Goal: Task Accomplishment & Management: Manage account settings

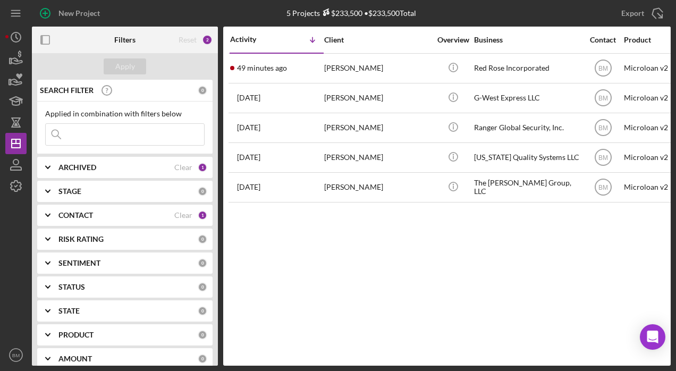
click at [86, 166] on b "ARCHIVED" at bounding box center [77, 167] width 38 height 9
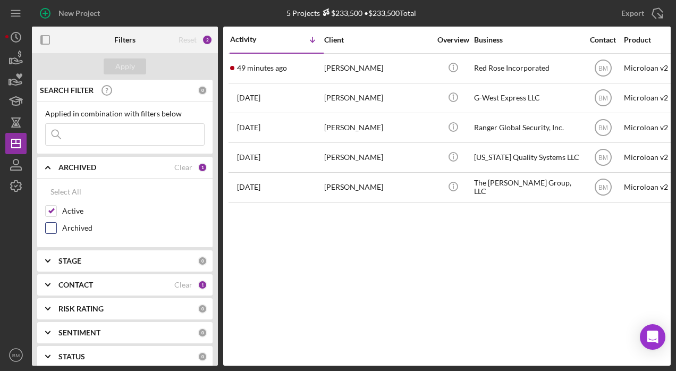
click at [77, 224] on label "Archived" at bounding box center [133, 228] width 142 height 11
click at [56, 224] on input "Archived" at bounding box center [51, 228] width 11 height 11
click at [79, 229] on label "Archived" at bounding box center [133, 228] width 142 height 11
click at [56, 229] on input "Archived" at bounding box center [51, 228] width 11 height 11
checkbox input "false"
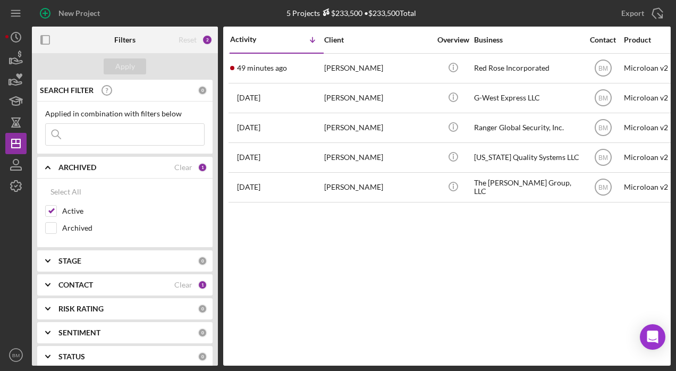
click at [85, 281] on b "CONTACT" at bounding box center [75, 285] width 35 height 9
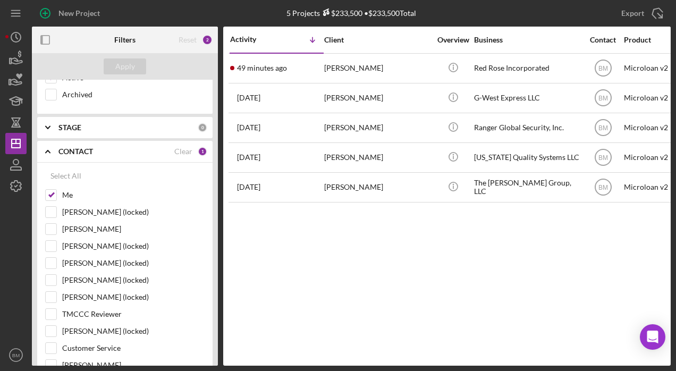
scroll to position [134, 0]
click at [101, 342] on label "Customer Service" at bounding box center [133, 347] width 142 height 11
click at [56, 342] on input "Customer Service" at bounding box center [51, 347] width 11 height 11
checkbox input "true"
click at [138, 65] on button "Apply" at bounding box center [125, 66] width 43 height 16
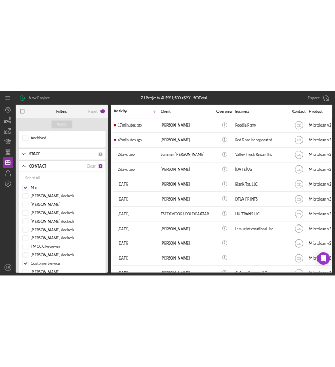
scroll to position [0, 0]
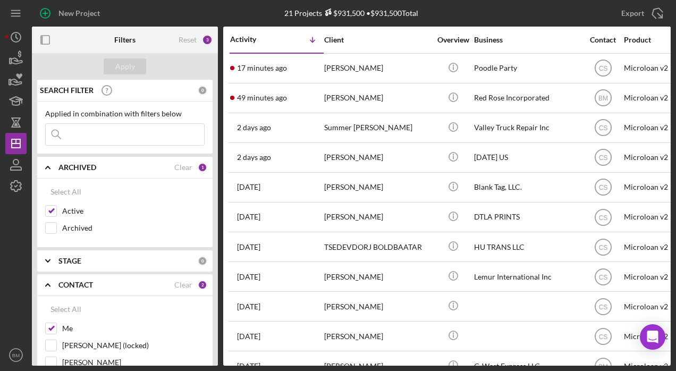
click at [133, 144] on input at bounding box center [125, 134] width 158 height 21
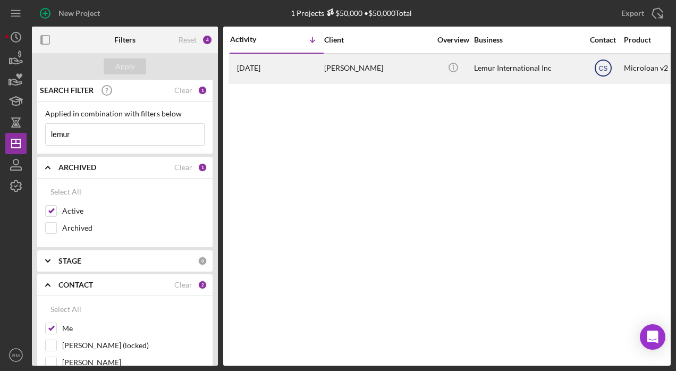
type input "lemur"
click at [602, 69] on text "CS" at bounding box center [603, 68] width 9 height 7
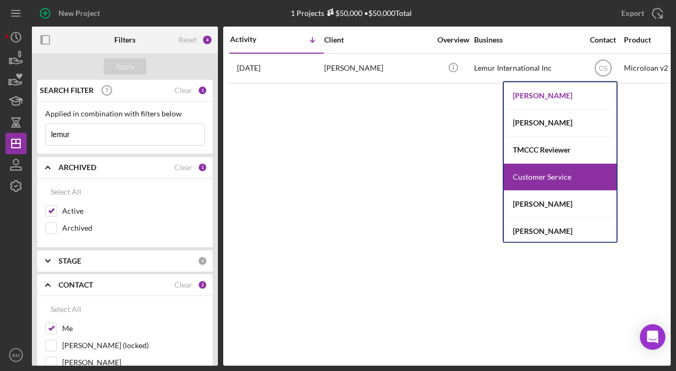
click at [571, 103] on div "[PERSON_NAME]" at bounding box center [560, 95] width 113 height 27
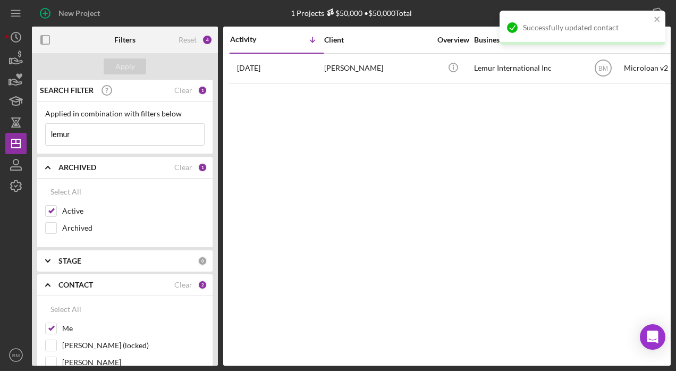
drag, startPoint x: 553, startPoint y: 112, endPoint x: 415, endPoint y: 165, distance: 147.6
click at [415, 165] on div "Activity Icon/Table Sort Arrow Client Overview Business Contact Product Categor…" at bounding box center [447, 196] width 448 height 339
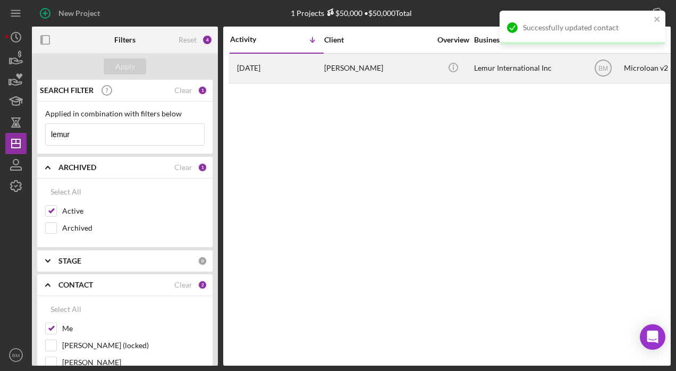
click at [395, 71] on div "[PERSON_NAME]" at bounding box center [377, 68] width 106 height 28
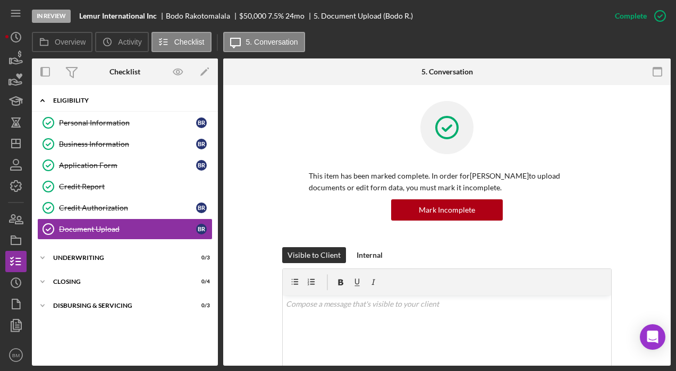
click at [98, 95] on div "Icon/Expander Eligibility 6 / 6" at bounding box center [125, 101] width 186 height 22
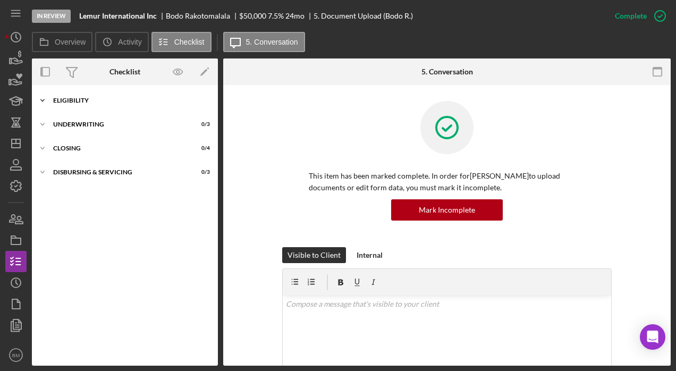
click at [98, 95] on div "Icon/Expander Eligibility 6 / 6" at bounding box center [125, 100] width 186 height 21
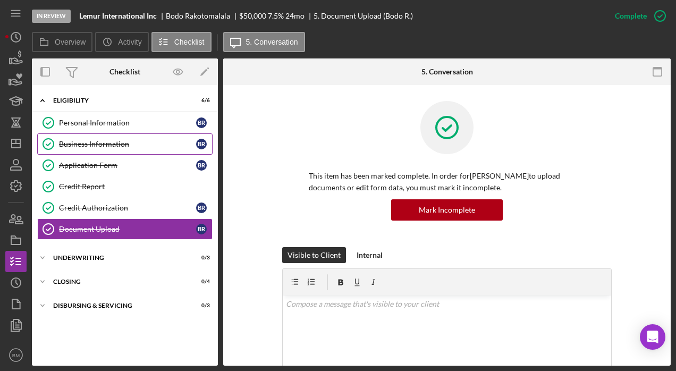
click at [87, 142] on div "Business Information" at bounding box center [127, 144] width 137 height 9
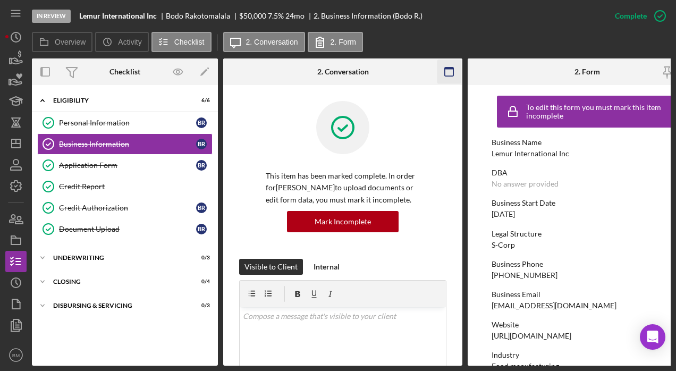
click at [446, 75] on icon "button" at bounding box center [449, 72] width 24 height 24
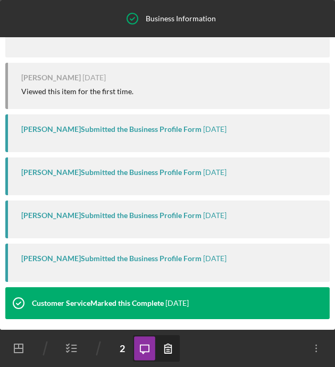
scroll to position [37, 0]
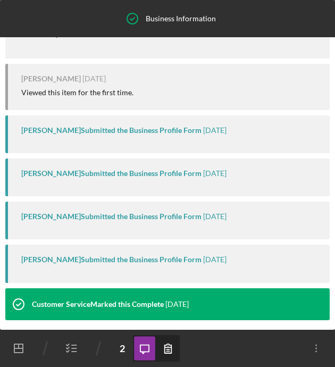
click at [163, 341] on icon "button" at bounding box center [168, 348] width 24 height 24
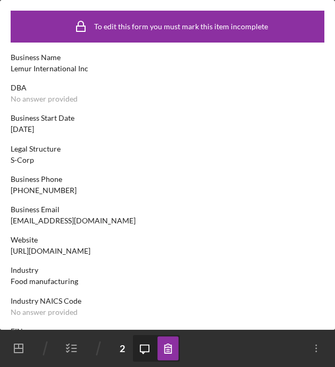
click at [148, 349] on icon "Icon/Message" at bounding box center [145, 348] width 24 height 24
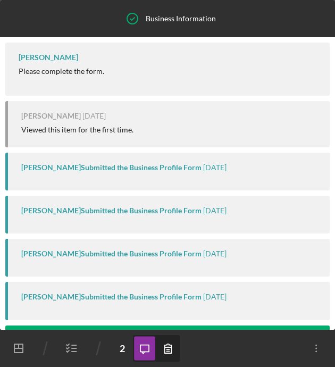
scroll to position [157, 0]
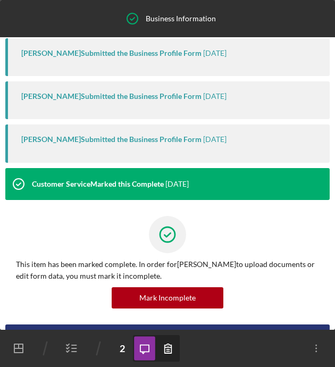
click at [115, 344] on div "2" at bounding box center [122, 348] width 21 height 21
click at [76, 341] on icon "button" at bounding box center [71, 348] width 27 height 27
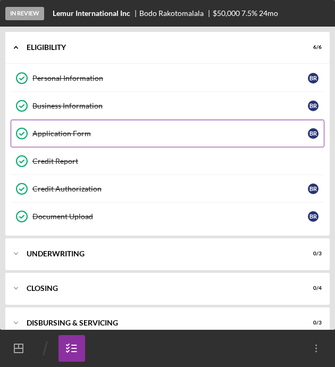
click at [100, 141] on link "Application Form Application Form B R" at bounding box center [168, 134] width 314 height 28
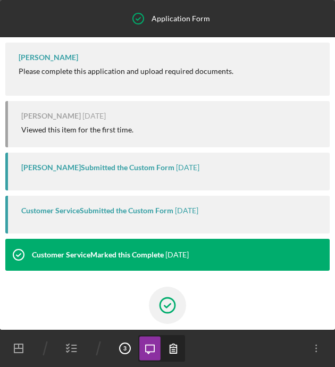
click at [171, 338] on icon "button" at bounding box center [174, 348] width 24 height 24
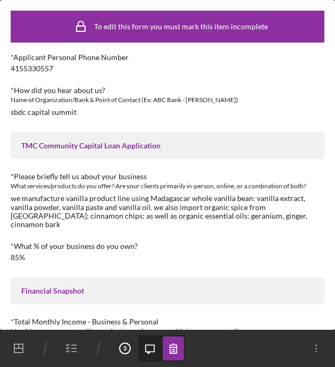
click at [73, 201] on div "we manufacture vanilla product line using Madagascar whole vanilla bean: vanill…" at bounding box center [168, 211] width 314 height 34
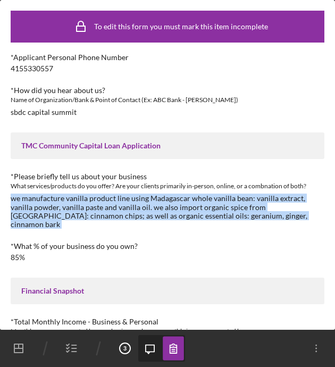
click at [73, 201] on div "we manufacture vanilla product line using Madagascar whole vanilla bean: vanill…" at bounding box center [168, 211] width 314 height 34
copy div "we manufacture vanilla product line using Madagascar whole vanilla bean: vanill…"
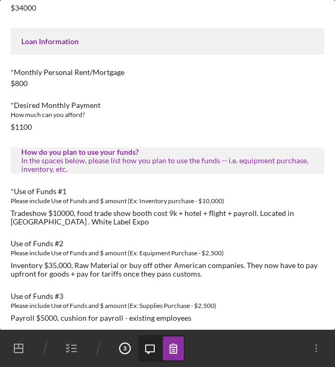
scroll to position [449, 0]
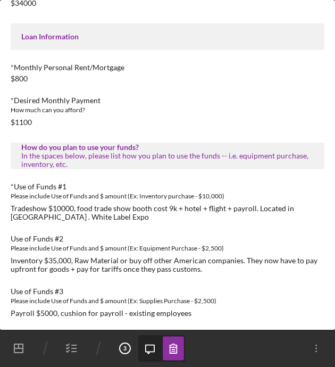
click at [77, 346] on icon "button" at bounding box center [71, 348] width 27 height 27
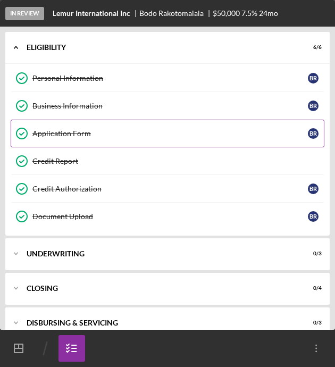
click at [145, 133] on div "Application Form" at bounding box center [169, 133] width 275 height 9
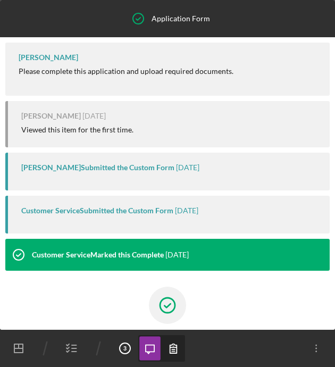
scroll to position [71, 0]
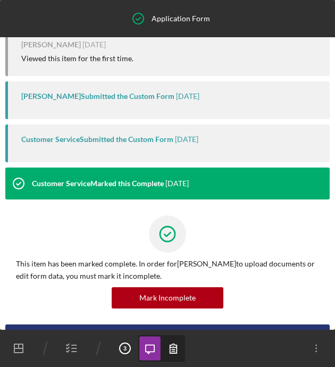
click at [168, 351] on icon "button" at bounding box center [174, 348] width 24 height 24
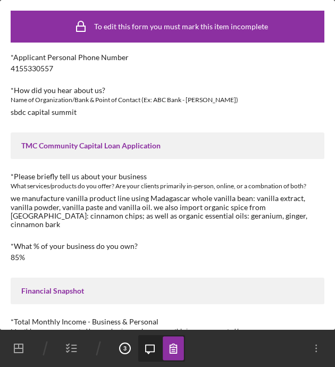
scroll to position [7, 0]
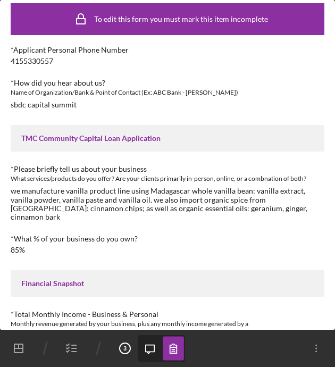
click at [55, 344] on icon "Navigation Divider Mobile" at bounding box center [45, 348] width 27 height 27
click at [75, 349] on icon "button" at bounding box center [71, 348] width 27 height 27
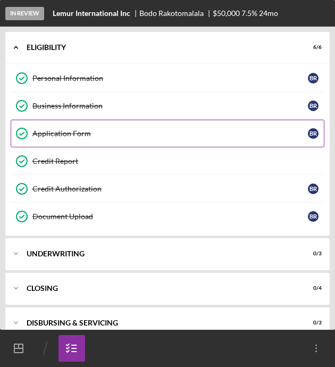
click at [156, 141] on link "Application Form Application Form B R" at bounding box center [168, 134] width 314 height 28
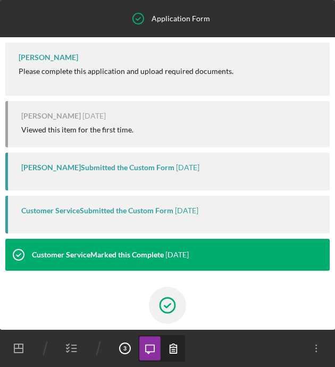
scroll to position [92, 0]
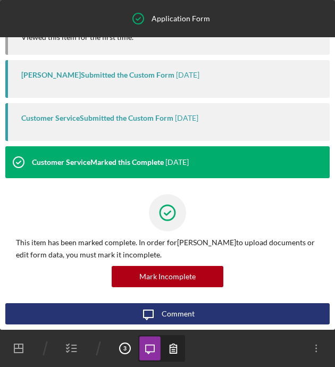
click at [79, 344] on icon "button" at bounding box center [71, 348] width 27 height 27
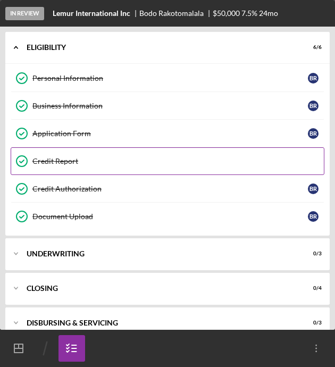
click at [153, 163] on div "Credit Report" at bounding box center [177, 161] width 291 height 9
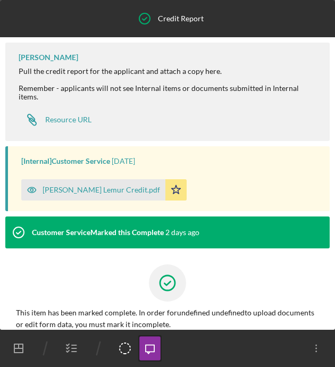
scroll to position [48, 0]
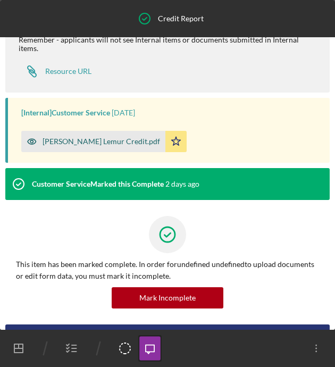
click at [129, 138] on div "[PERSON_NAME] Lemur Credit.pdf" at bounding box center [101, 141] width 117 height 9
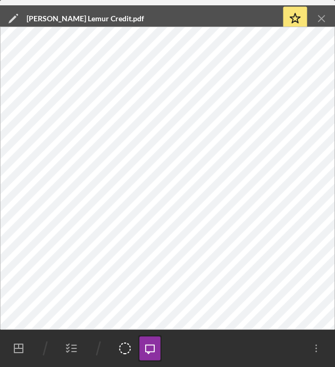
click at [321, 13] on icon "Icon/Menu Close" at bounding box center [322, 19] width 24 height 24
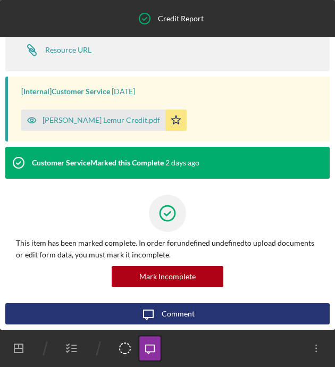
click at [75, 337] on icon "button" at bounding box center [71, 348] width 27 height 27
